Goal: Task Accomplishment & Management: Complete application form

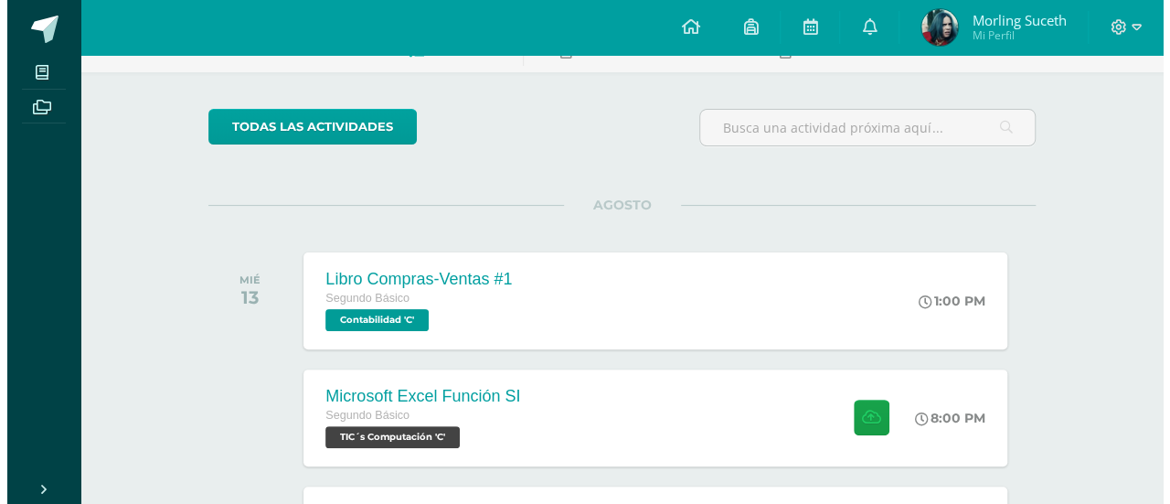
scroll to position [110, 0]
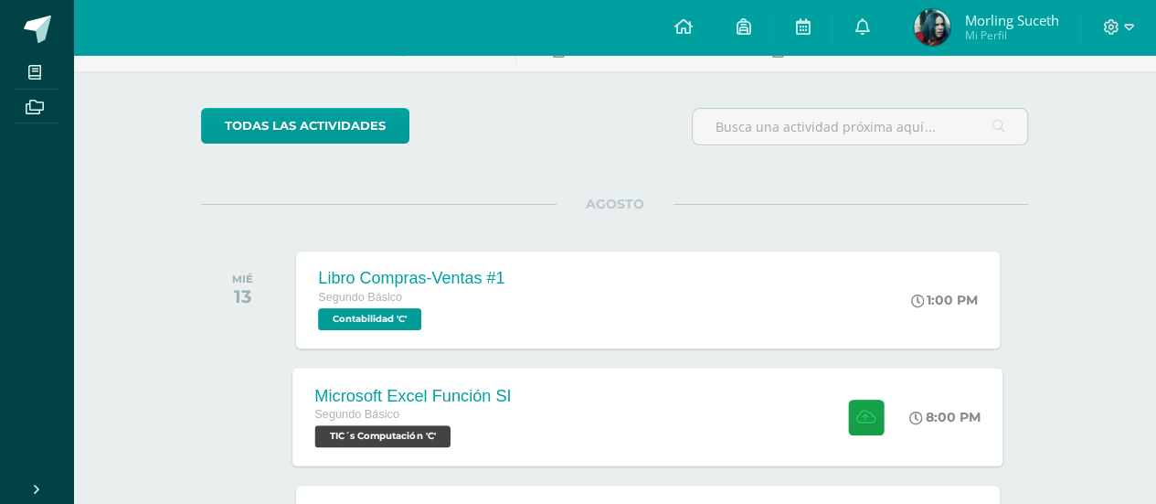
click at [718, 401] on div "Microsoft Excel Función SI Segundo Básico TIC´s Computación 'C' 8:00 PM Microso…" at bounding box center [648, 416] width 710 height 98
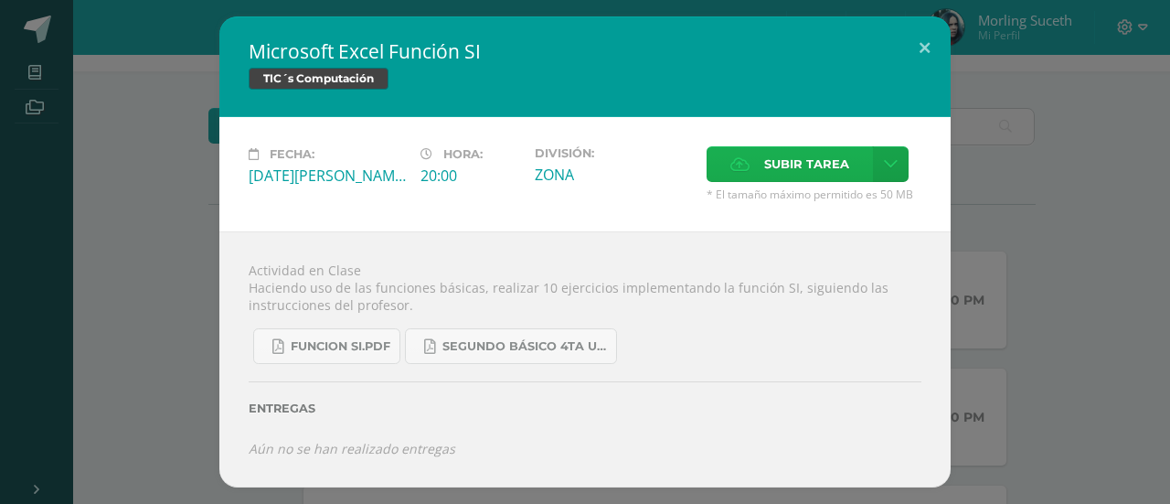
click at [823, 175] on span "Subir tarea" at bounding box center [806, 164] width 85 height 34
click at [0, 0] on input "Subir tarea" at bounding box center [0, 0] width 0 height 0
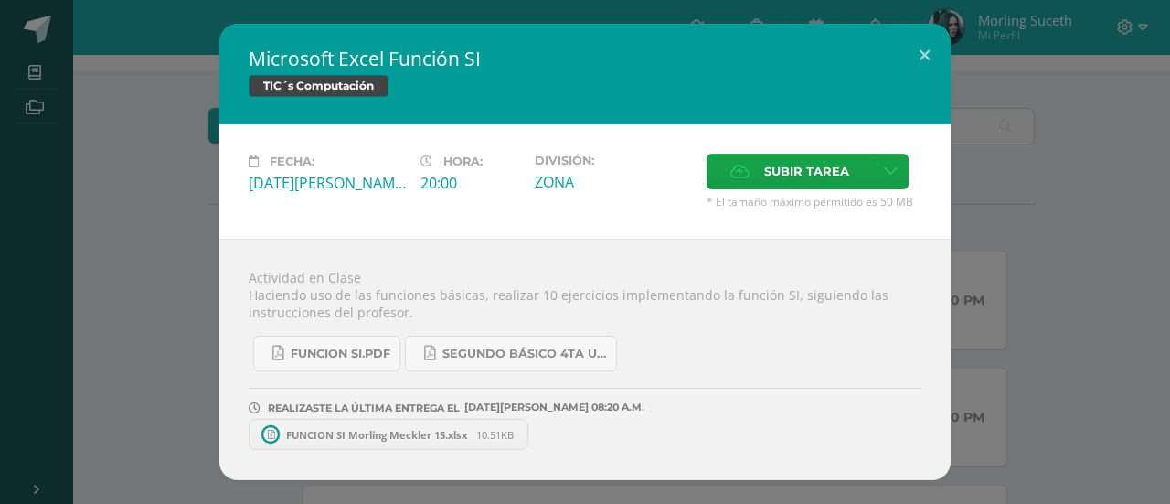
click at [364, 432] on span "FUNCION SI Morling Meckler 15.xlsx" at bounding box center [376, 435] width 199 height 14
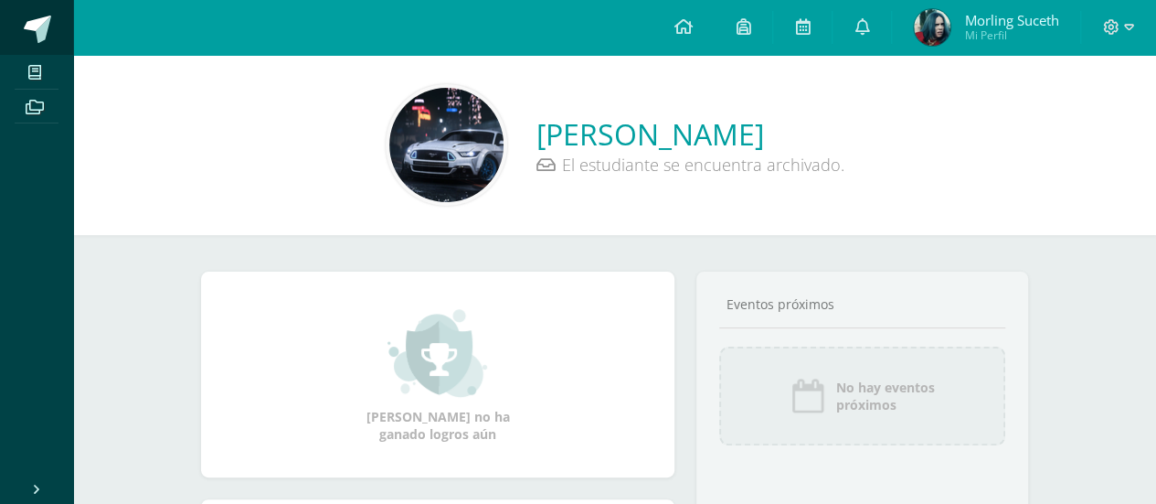
click at [46, 23] on span at bounding box center [37, 29] width 27 height 27
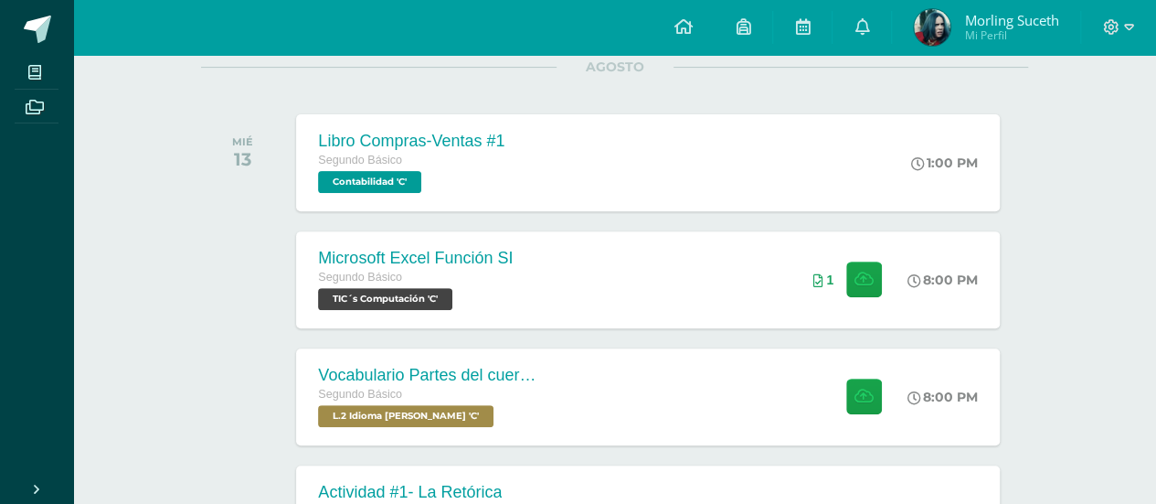
scroll to position [256, 0]
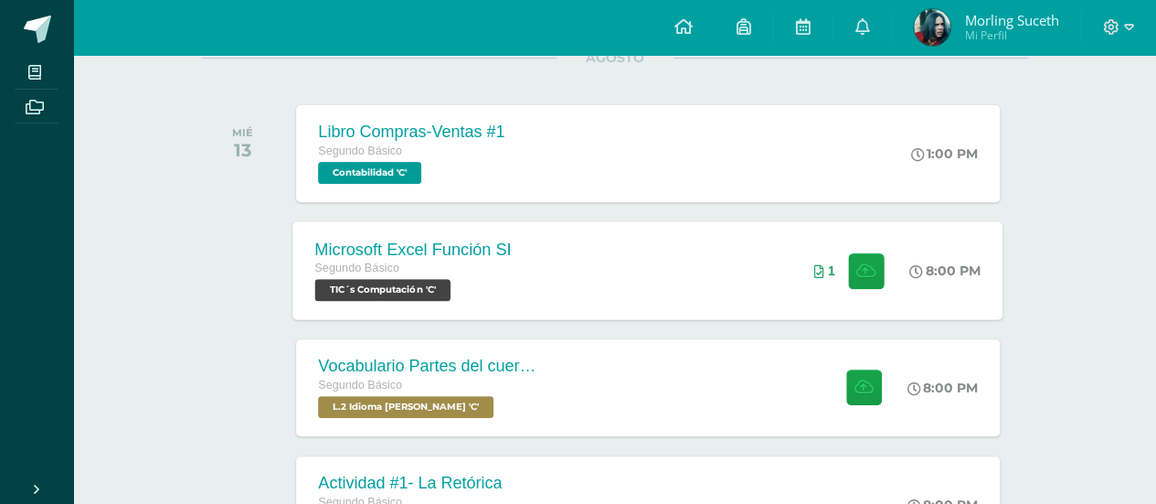
click at [532, 226] on div "Microsoft Excel Función SI Segundo Básico TIC´s Computación 'C'" at bounding box center [413, 270] width 240 height 98
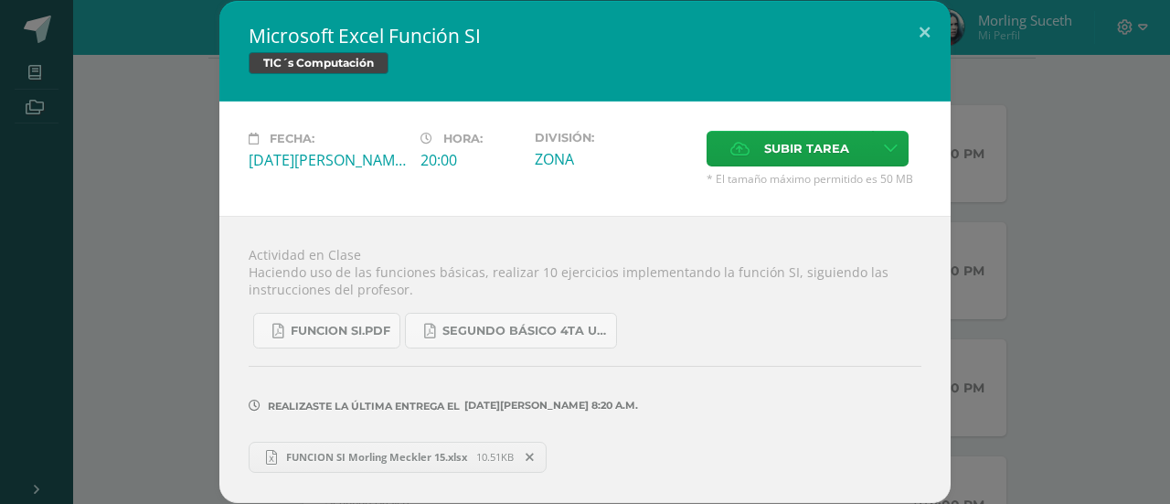
click at [384, 453] on span "FUNCION SI Morling Meckler 15.xlsx" at bounding box center [376, 457] width 199 height 14
click at [1011, 183] on div "Microsoft Excel Función SI TIC´s Computación Fecha: Miércoles 13 de Agosto Hora…" at bounding box center [584, 251] width 1155 height 501
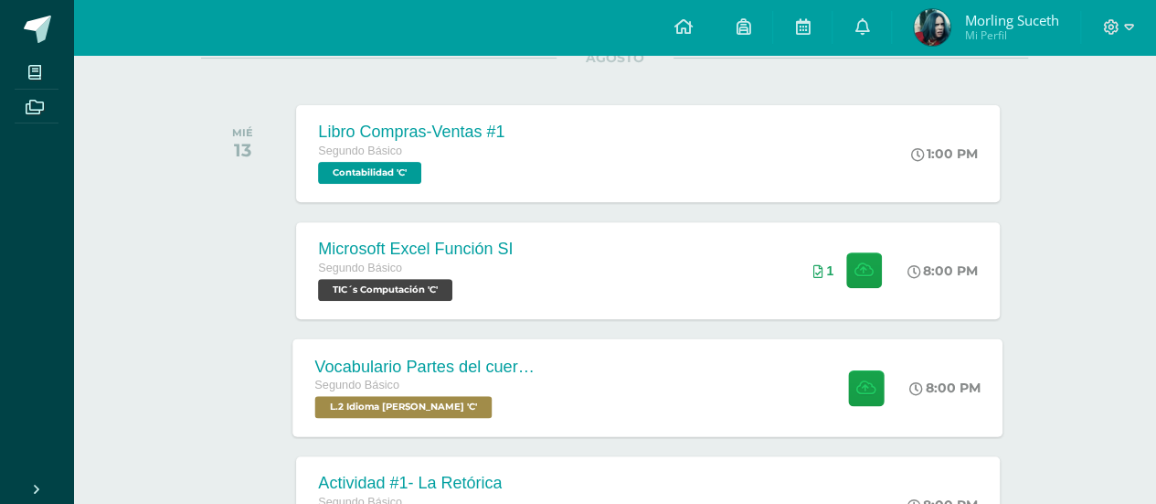
click at [935, 342] on div "8:00 PM" at bounding box center [954, 387] width 97 height 98
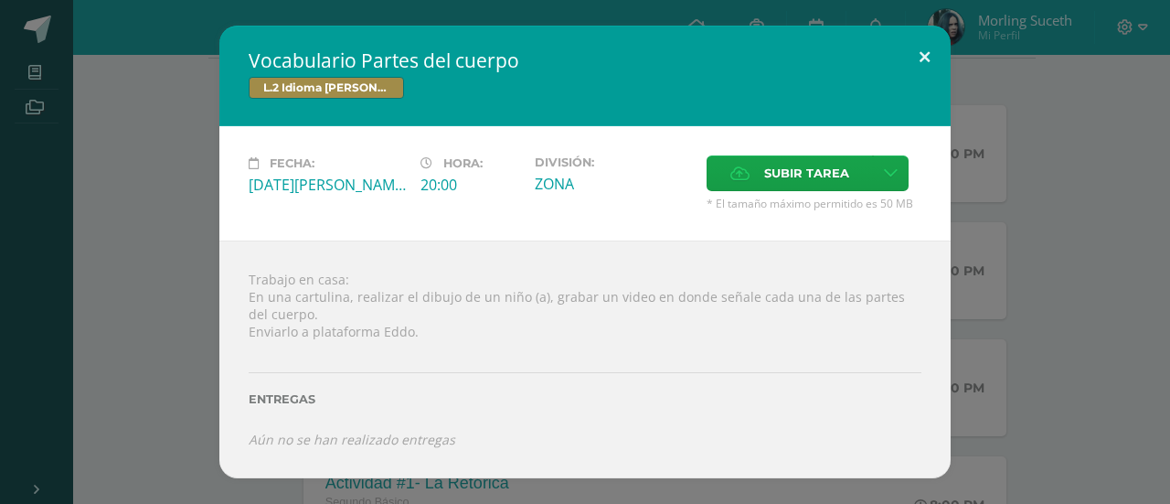
click at [920, 55] on button at bounding box center [924, 57] width 52 height 62
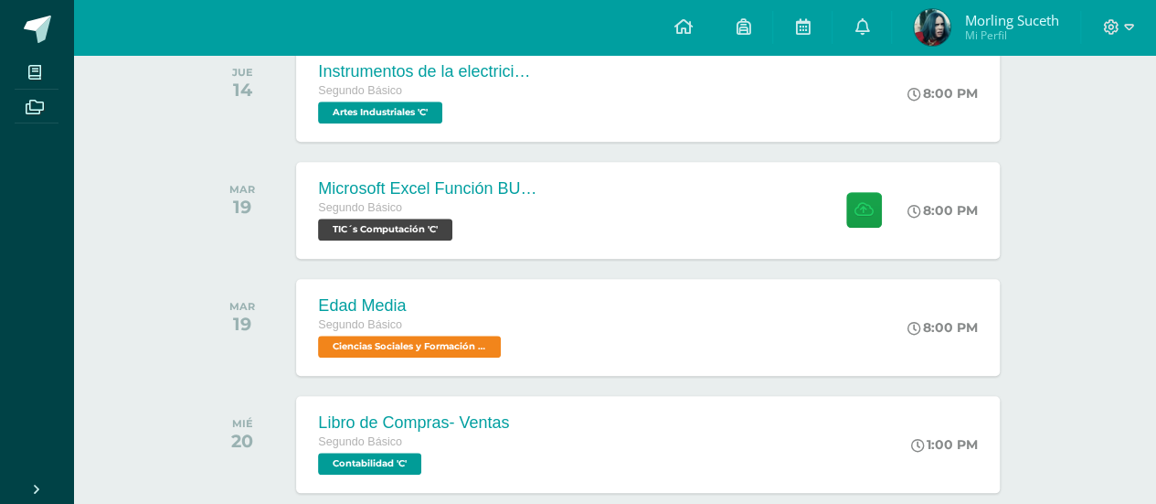
scroll to position [800, 0]
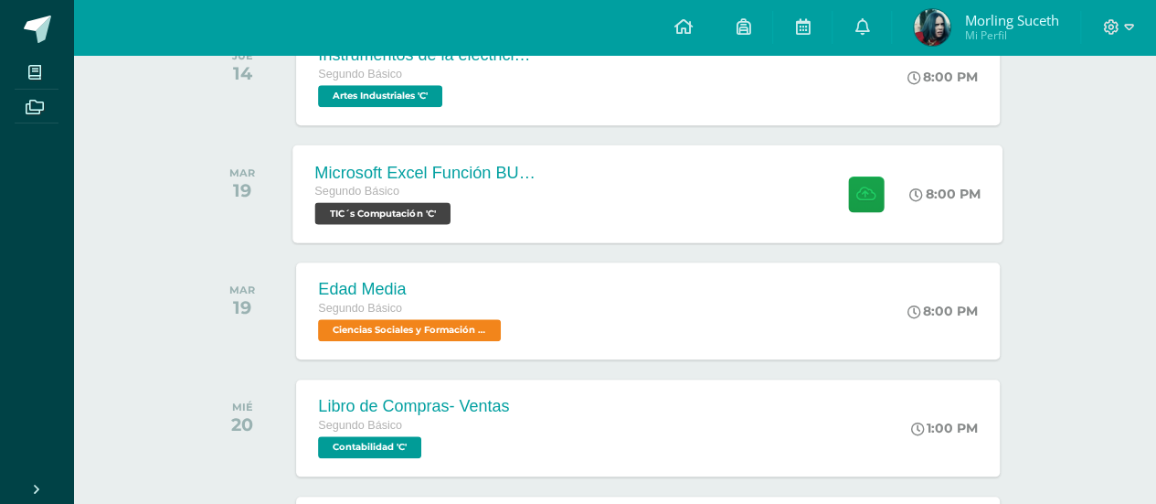
click at [811, 169] on div "Microsoft Excel Función BUSCAR Segundo Básico TIC´s Computación 'C' 8:00 PM Mic…" at bounding box center [648, 193] width 710 height 98
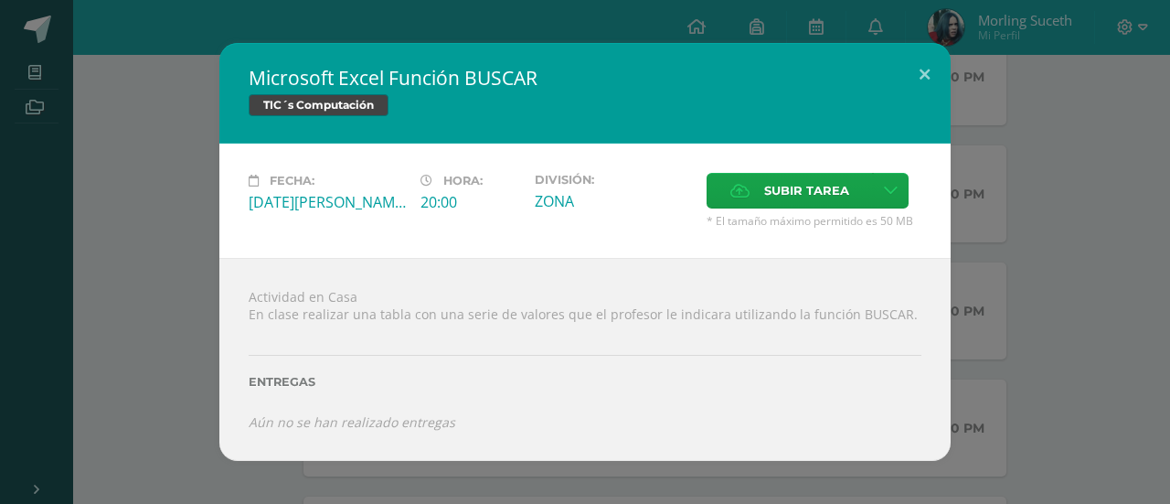
click at [1040, 355] on div "Microsoft Excel Función BUSCAR TIC´s Computación Fecha: Martes 19 de Agosto Hor…" at bounding box center [584, 251] width 1155 height 417
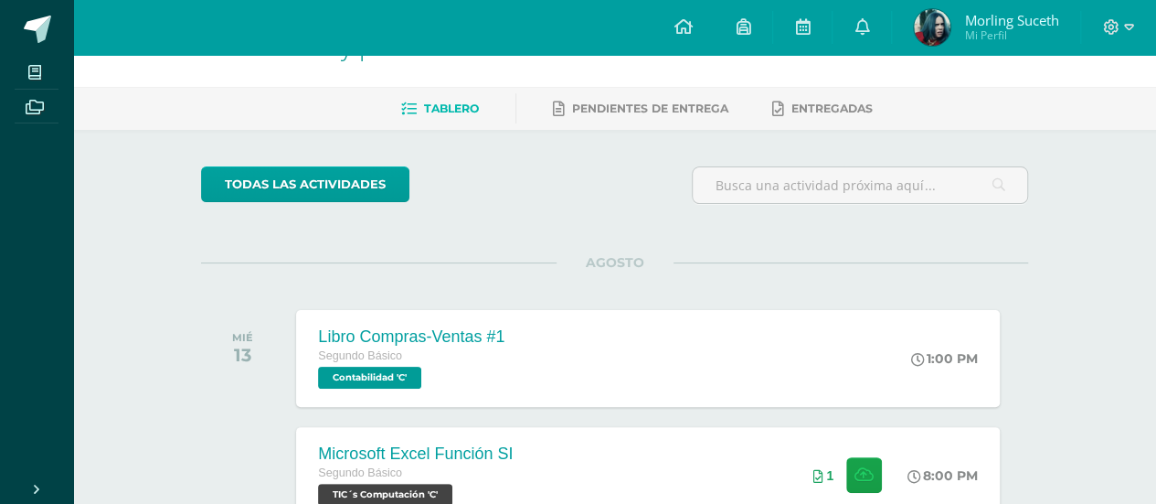
scroll to position [0, 0]
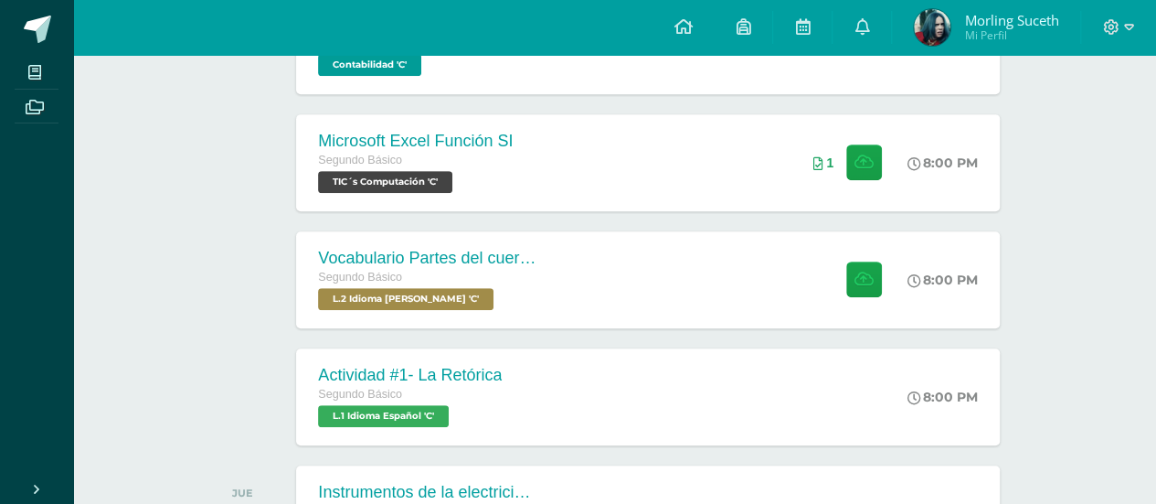
scroll to position [329, 0]
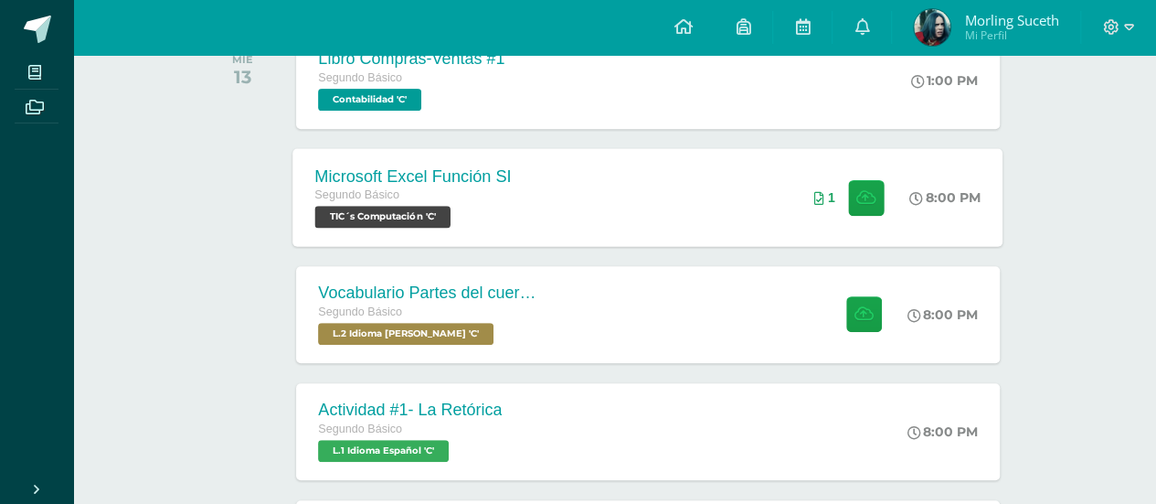
drag, startPoint x: 0, startPoint y: 0, endPoint x: 397, endPoint y: 186, distance: 437.8
click at [397, 186] on div "Segundo Básico" at bounding box center [413, 196] width 196 height 20
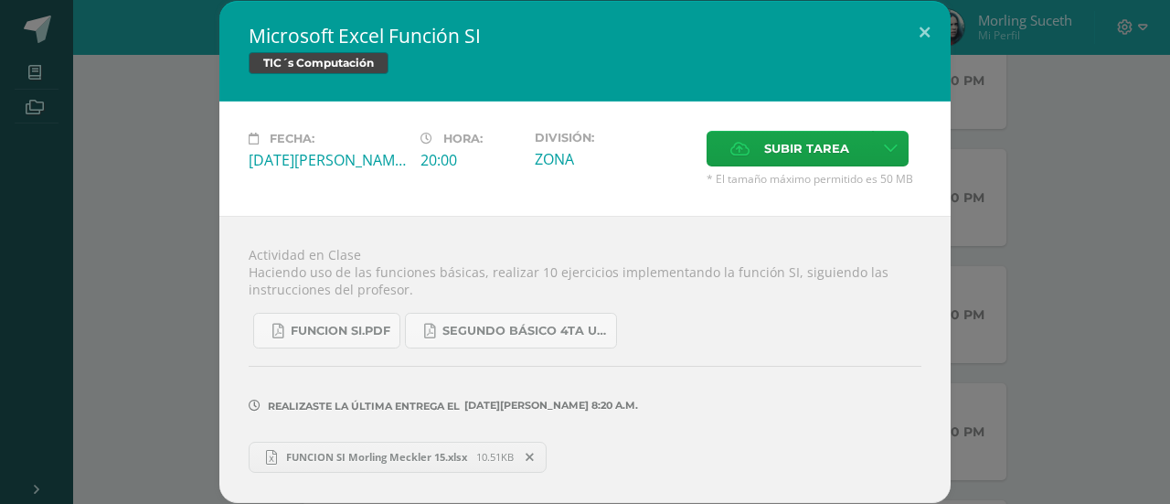
click at [323, 460] on span "FUNCION SI Morling Meckler 15.xlsx" at bounding box center [376, 457] width 199 height 14
click at [926, 33] on button at bounding box center [924, 32] width 52 height 62
